Goal: Task Accomplishment & Management: Use online tool/utility

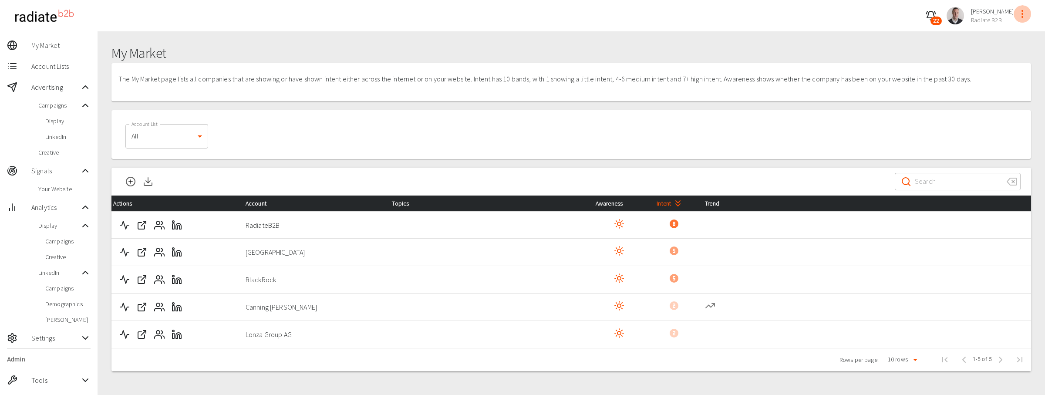
click at [1018, 11] on icon "profile-menu" at bounding box center [1022, 14] width 10 height 10
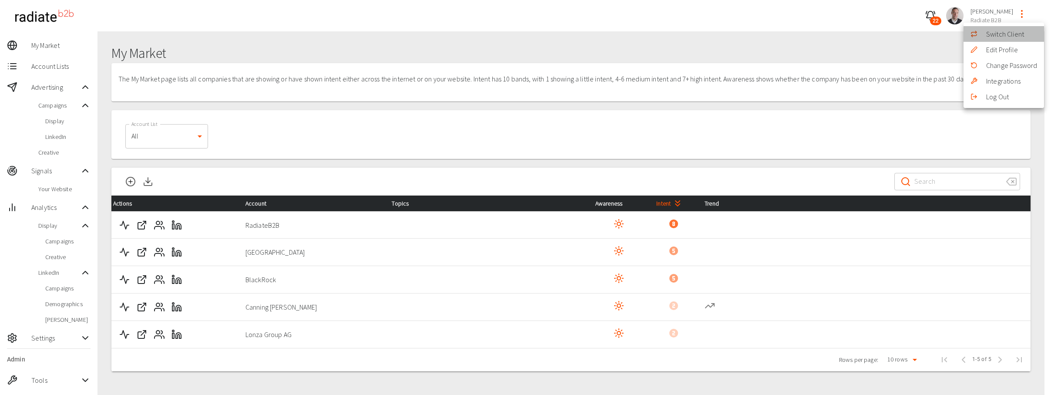
click at [992, 32] on li "Switch Client" at bounding box center [1004, 34] width 81 height 16
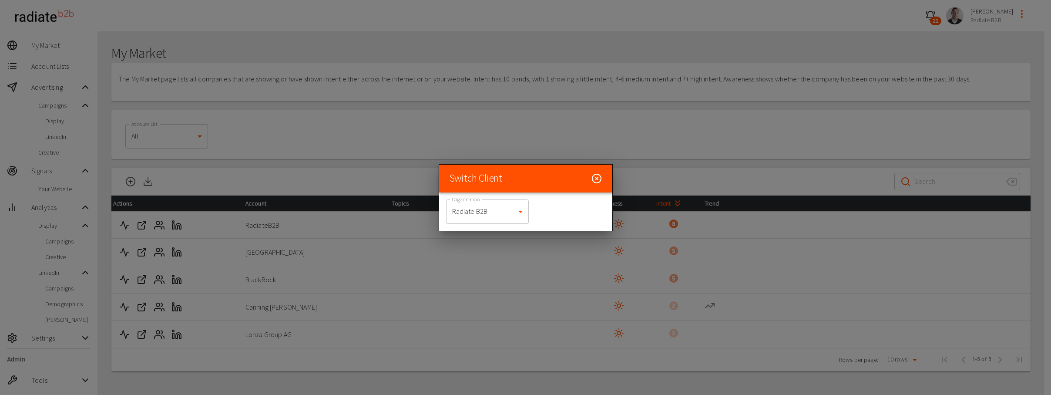
click at [501, 206] on body "22 [PERSON_NAME] Radiate B2B My Market Account Lists Advertising Campaigns Disp…" at bounding box center [525, 218] width 1051 height 436
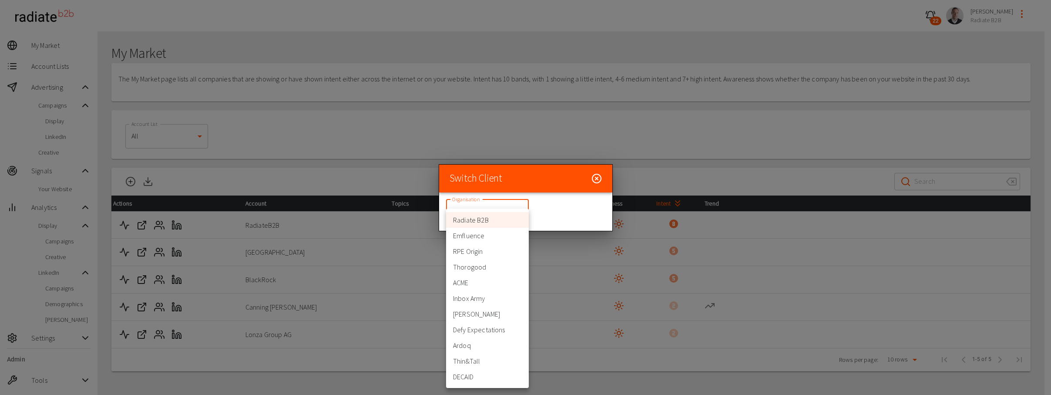
click at [480, 279] on li "ACME" at bounding box center [487, 283] width 83 height 16
type input "364"
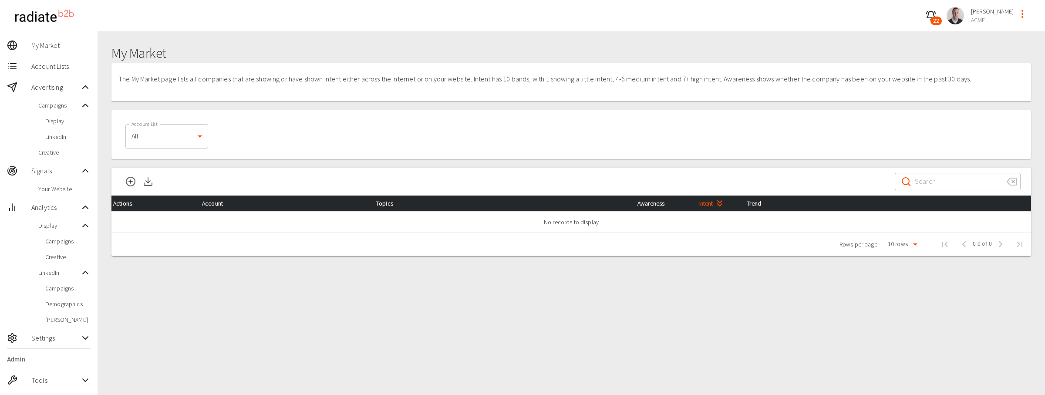
click at [50, 125] on span "Display" at bounding box center [67, 121] width 45 height 9
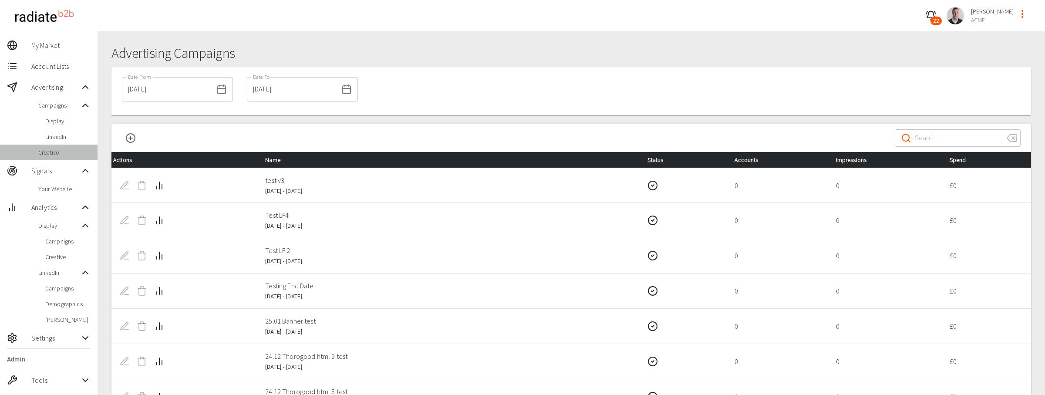
click at [51, 153] on span "Creative" at bounding box center [64, 152] width 52 height 9
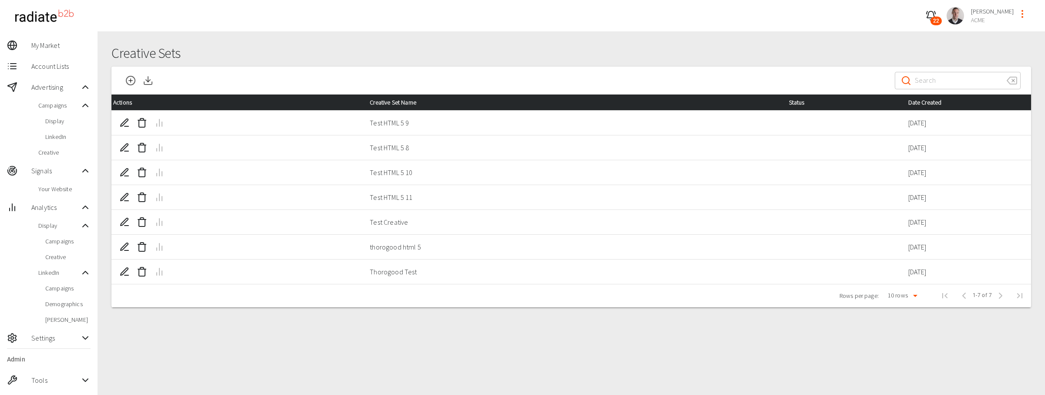
click at [132, 84] on icon "New Creative Set" at bounding box center [130, 80] width 10 height 10
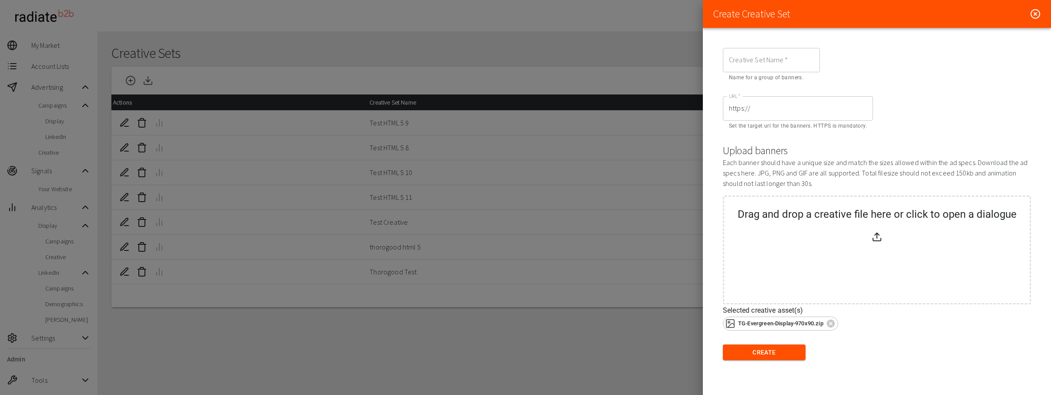
click at [738, 60] on input "Creative Set Name   *" at bounding box center [771, 60] width 97 height 24
click at [1038, 14] on icon at bounding box center [1035, 14] width 10 height 10
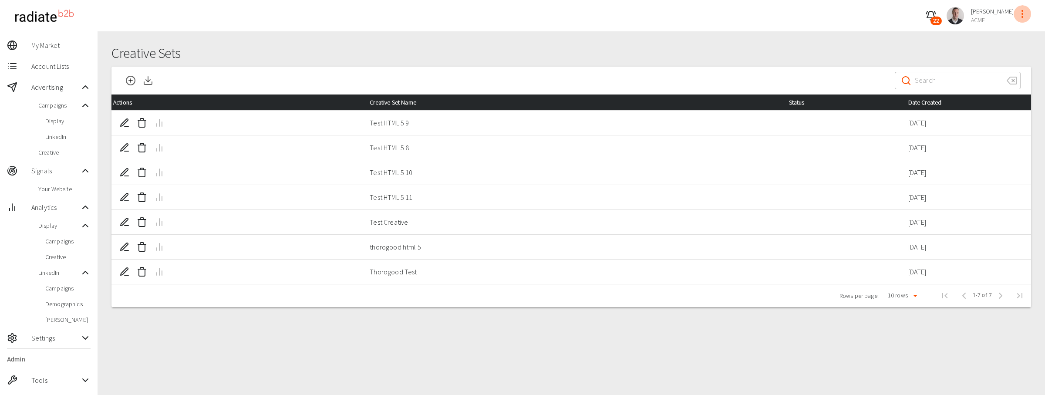
click at [1023, 15] on icon "profile-menu" at bounding box center [1022, 14] width 10 height 10
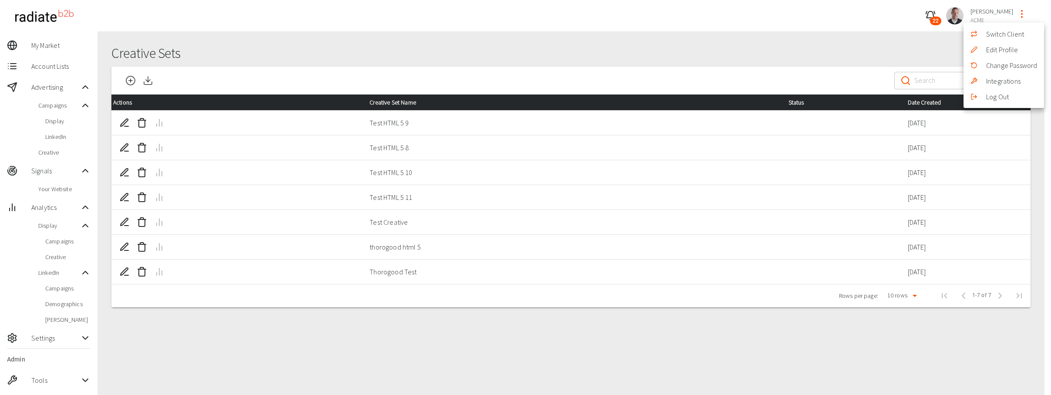
click at [1013, 34] on li "Switch Client" at bounding box center [1004, 34] width 81 height 16
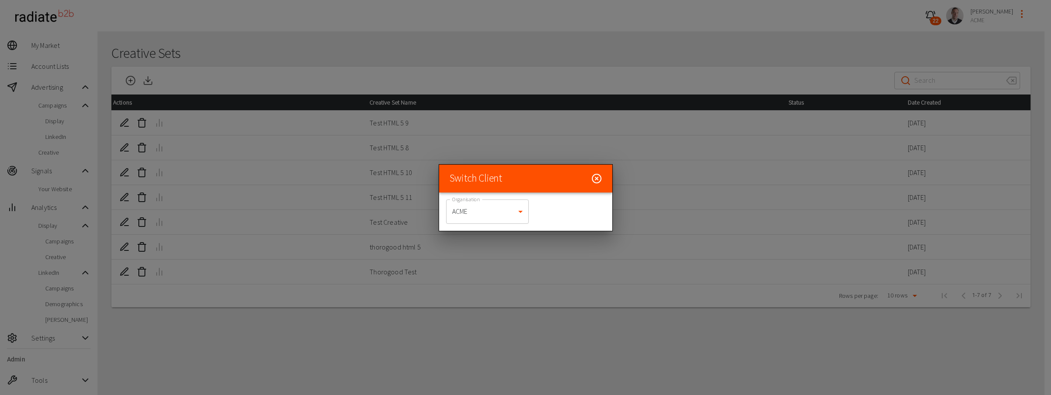
click at [499, 209] on body "22 [PERSON_NAME] ACME My Market Account Lists Advertising Campaigns Display Lin…" at bounding box center [525, 218] width 1051 height 436
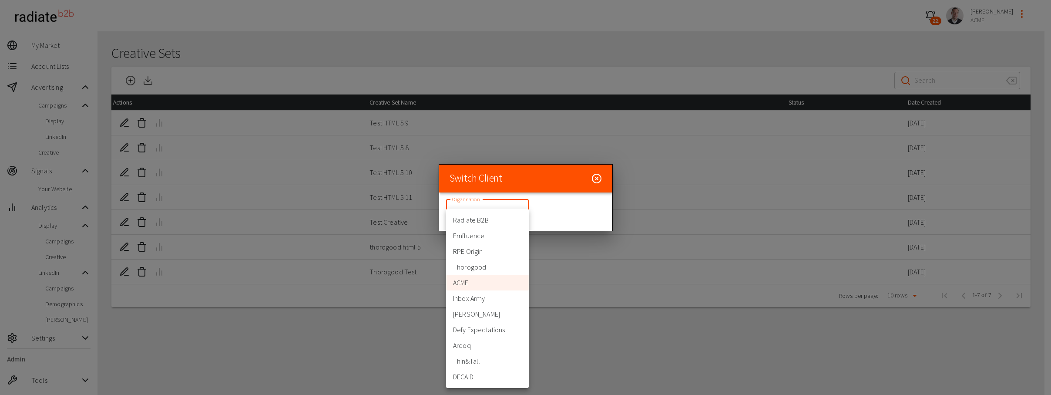
click at [496, 268] on li "Thorogood" at bounding box center [487, 267] width 83 height 16
type input "332"
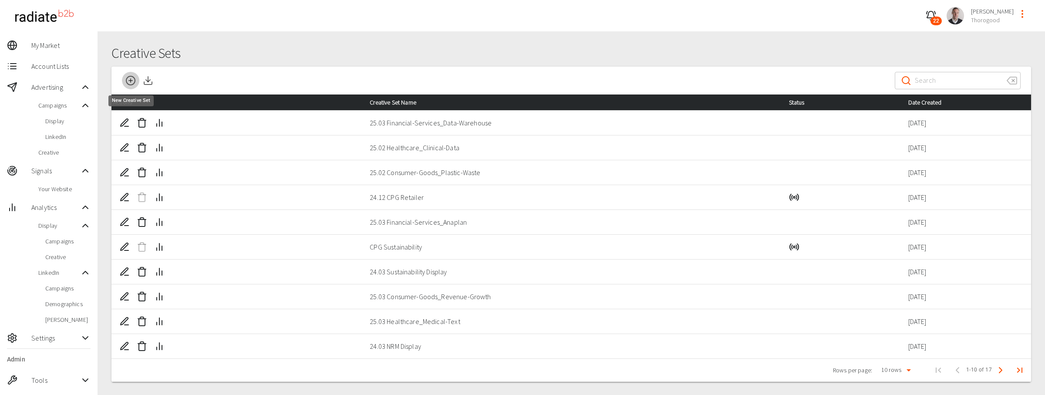
click at [128, 81] on icon "New Creative Set" at bounding box center [130, 80] width 10 height 10
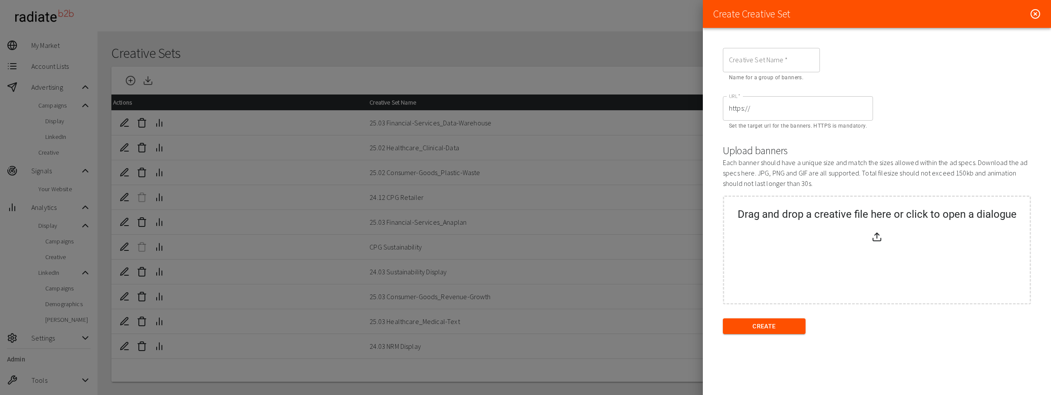
click at [736, 63] on input "Creative Set Name   *" at bounding box center [771, 60] width 97 height 24
type input "25.10 Brand"
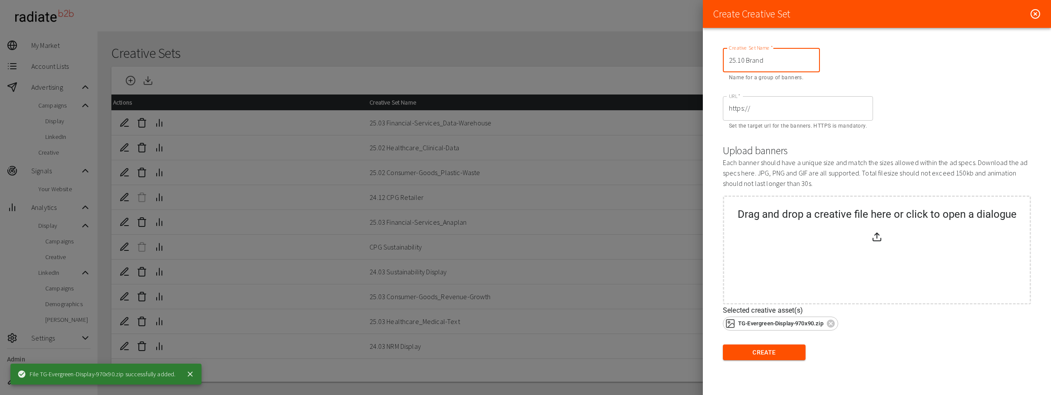
click at [759, 111] on input "https://" at bounding box center [798, 108] width 150 height 24
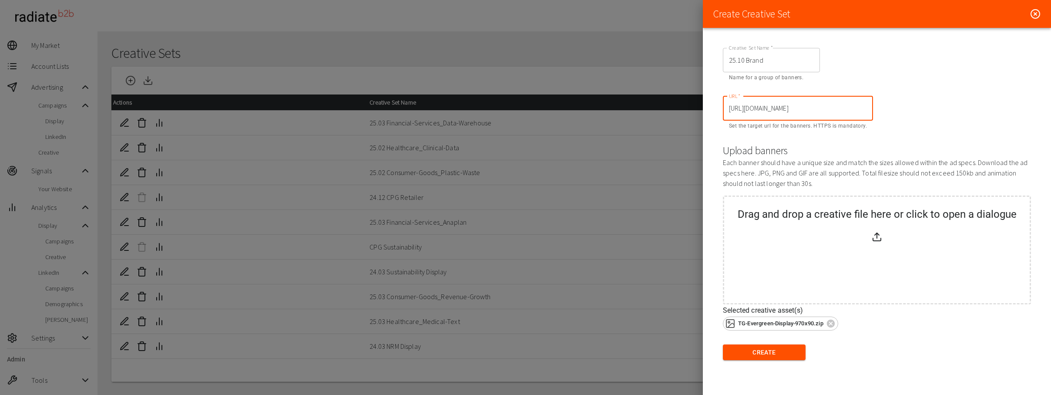
click at [751, 108] on input "[URL][DOMAIN_NAME]" at bounding box center [798, 108] width 150 height 24
type input "[URL][DOMAIN_NAME]"
click at [782, 353] on button "Create" at bounding box center [764, 352] width 83 height 16
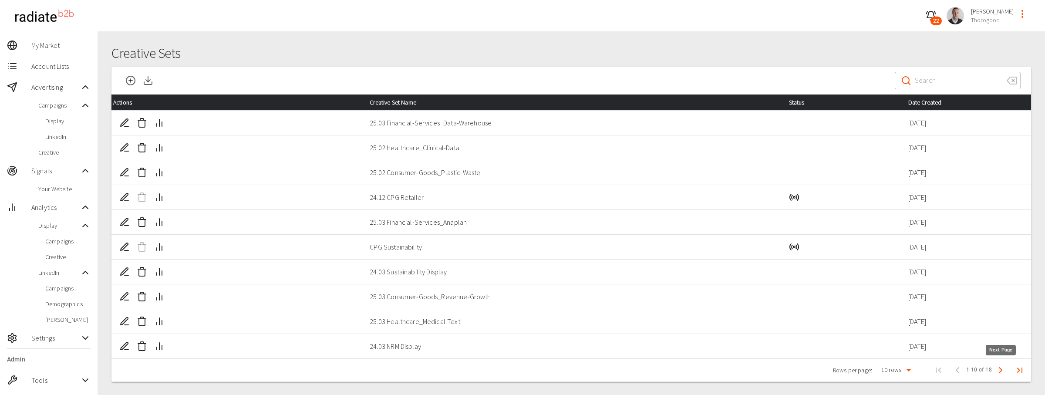
click at [998, 369] on icon "Next Page" at bounding box center [1000, 370] width 10 height 10
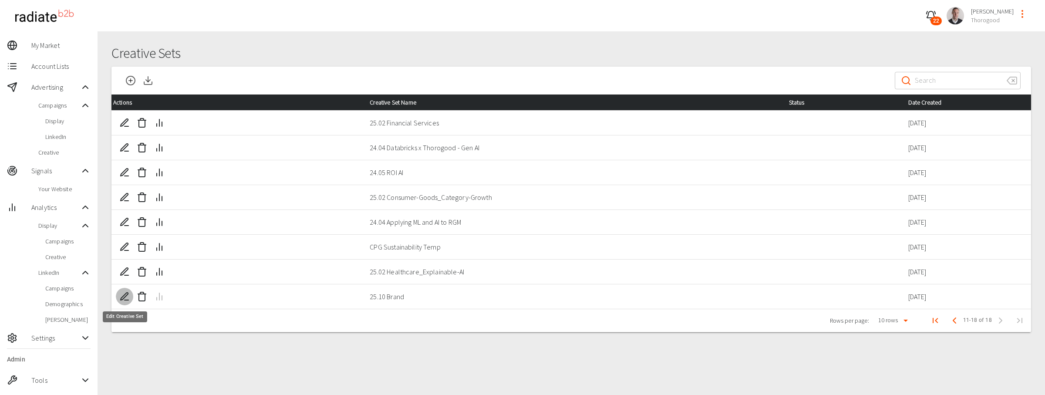
click at [125, 296] on icon "Edit Creative Set" at bounding box center [124, 295] width 7 height 7
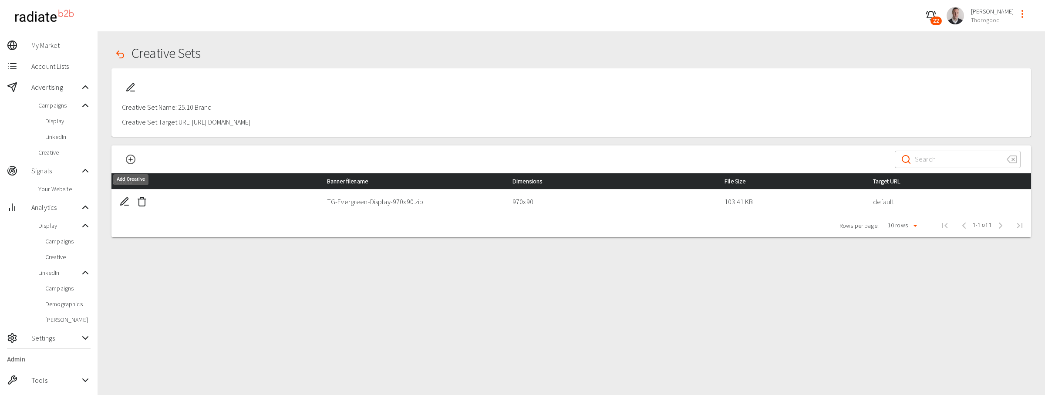
click at [131, 157] on icon "Add Creative" at bounding box center [130, 159] width 10 height 10
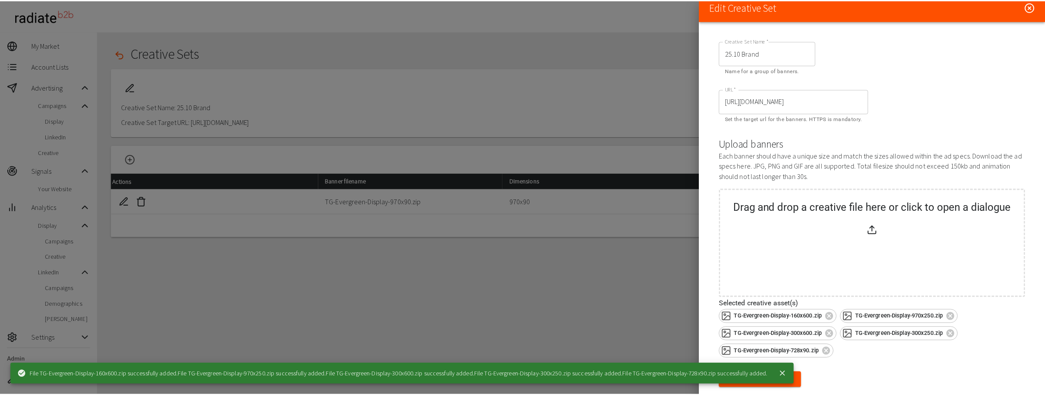
scroll to position [20, 0]
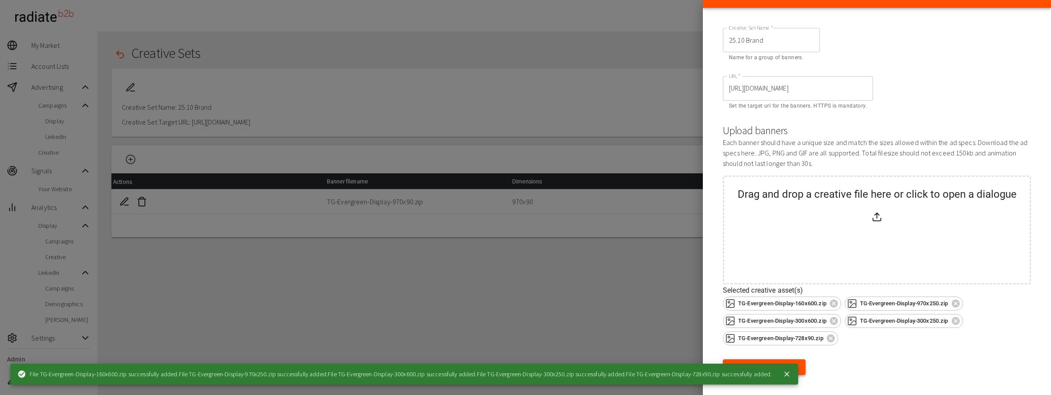
click at [794, 368] on button "Update" at bounding box center [764, 367] width 83 height 16
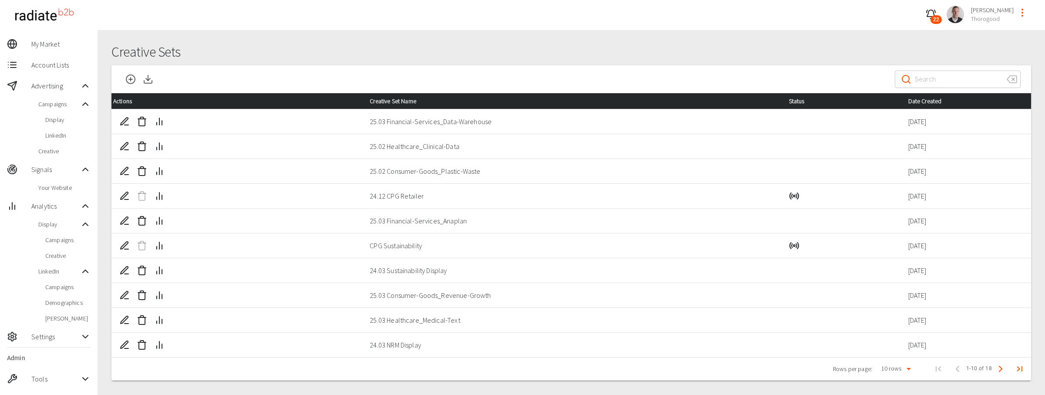
scroll to position [2, 0]
click at [1003, 368] on icon "Next Page" at bounding box center [1000, 368] width 10 height 10
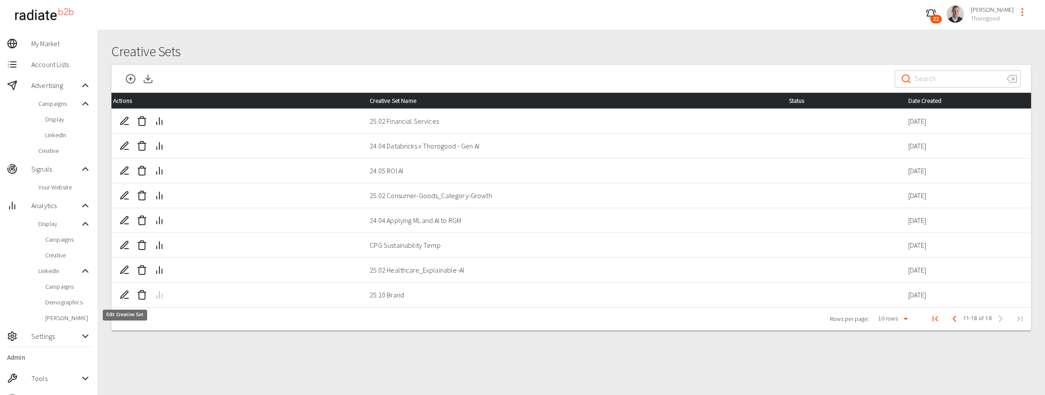
click at [124, 296] on icon "Edit Creative Set" at bounding box center [124, 293] width 7 height 7
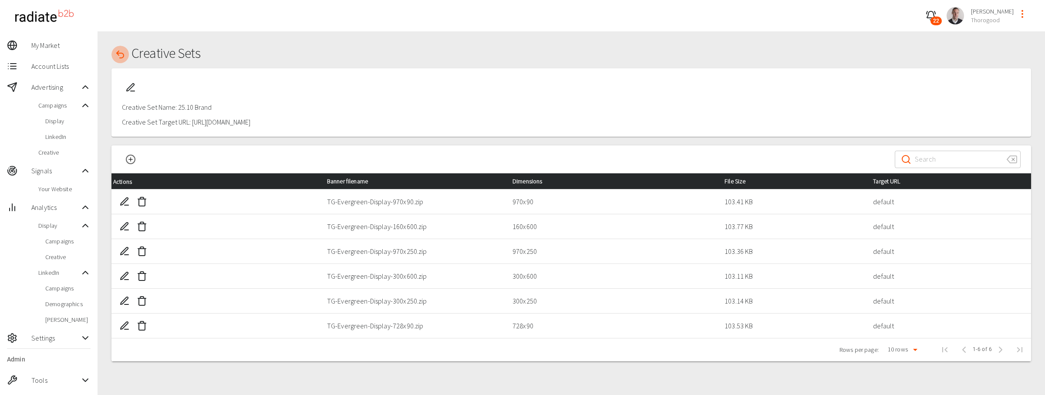
click at [125, 56] on icon "button" at bounding box center [120, 54] width 10 height 10
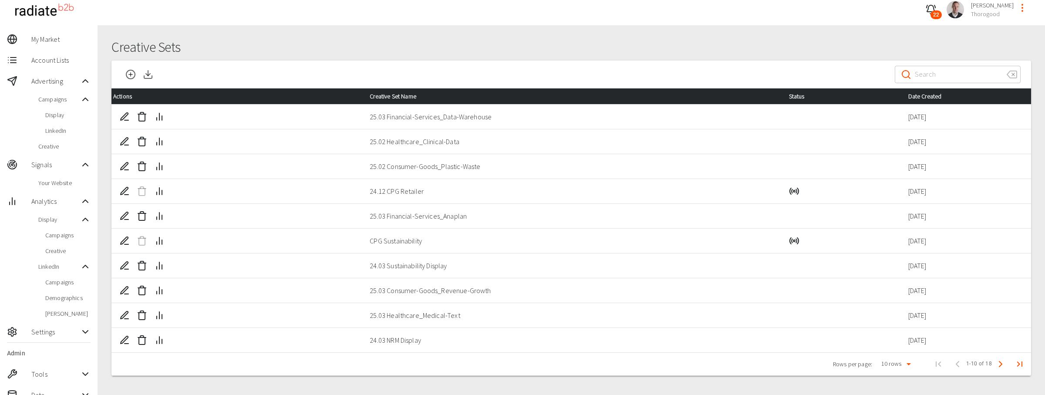
scroll to position [41, 0]
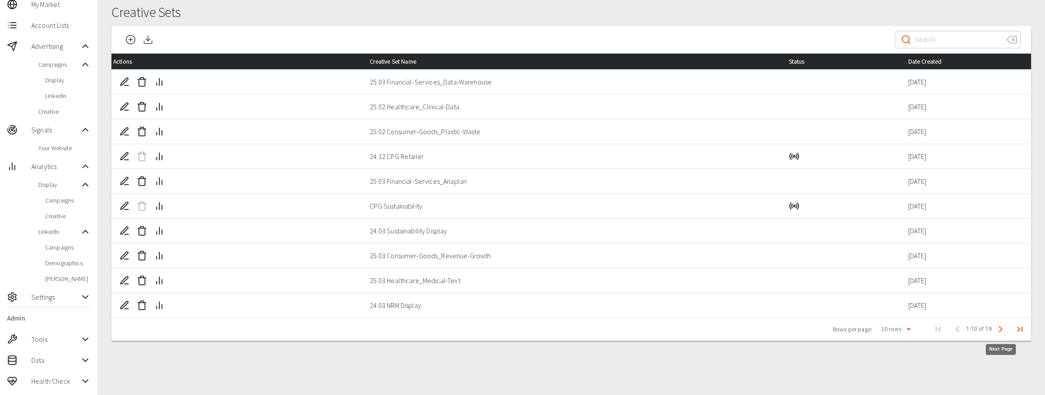
click at [1001, 329] on polyline "Next Page" at bounding box center [1000, 328] width 3 height 5
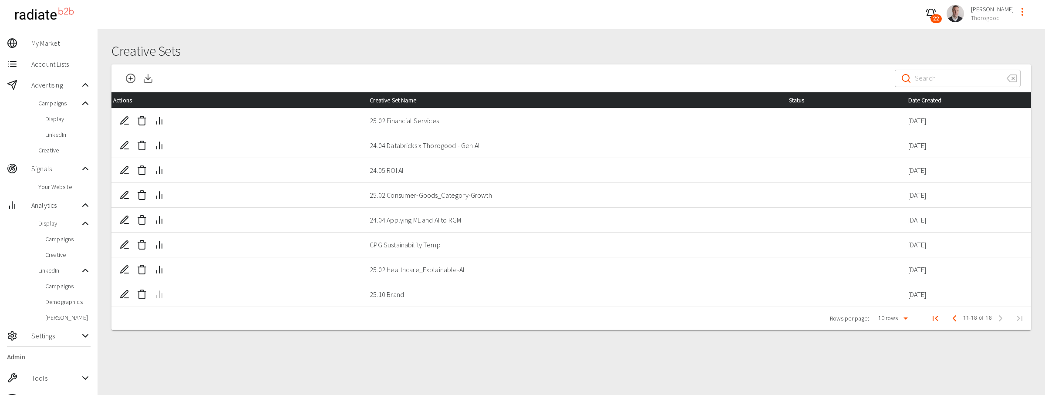
scroll to position [0, 0]
